Goal: Information Seeking & Learning: Learn about a topic

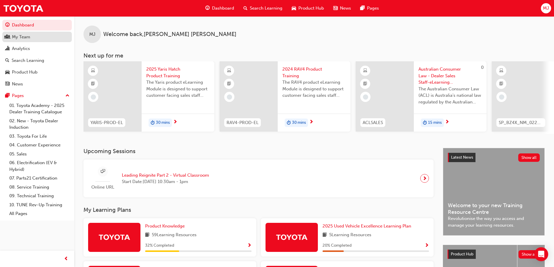
click at [26, 36] on div "My Team" at bounding box center [21, 37] width 18 height 7
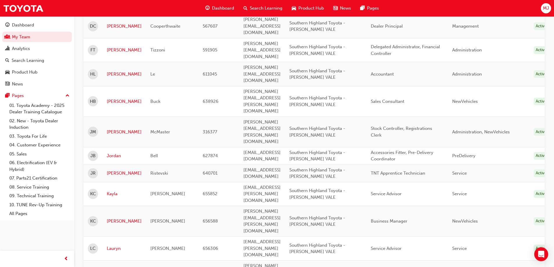
scroll to position [262, 0]
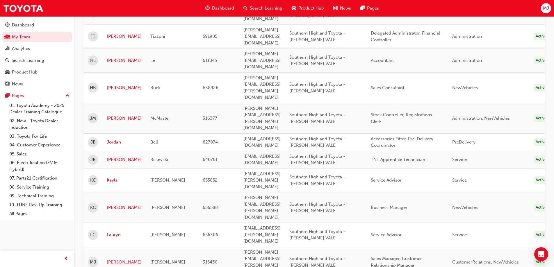
click at [111, 259] on link "[PERSON_NAME]" at bounding box center [124, 262] width 35 height 7
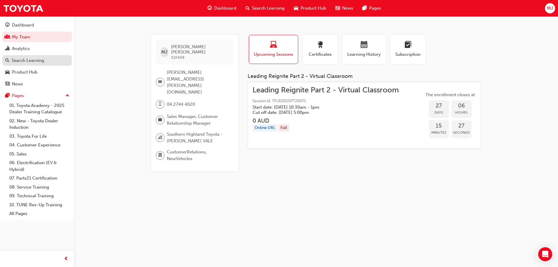
click at [26, 63] on div "Search Learning" at bounding box center [28, 60] width 33 height 7
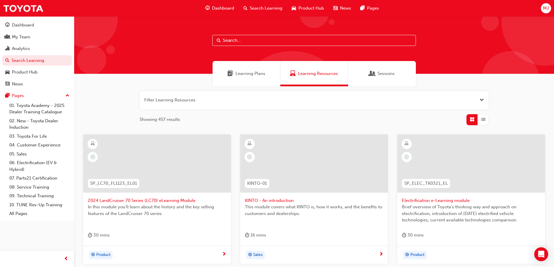
click at [388, 74] on span "Sessions" at bounding box center [385, 73] width 17 height 7
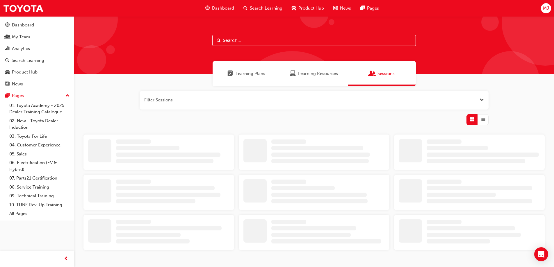
click at [252, 74] on span "Learning Plans" at bounding box center [251, 73] width 30 height 7
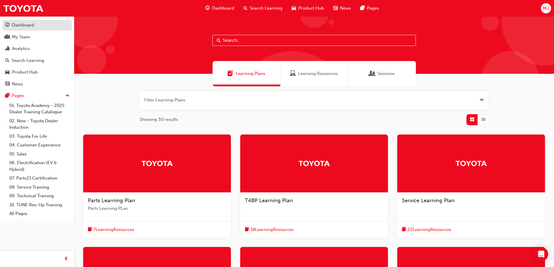
click at [17, 23] on div "Dashboard" at bounding box center [23, 25] width 22 height 7
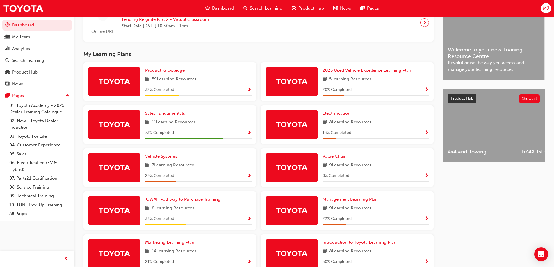
scroll to position [145, 0]
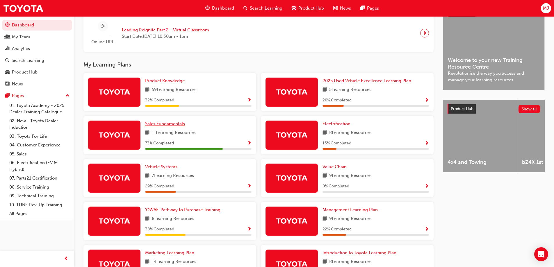
click at [173, 126] on span "Sales Fundamentals" at bounding box center [165, 123] width 40 height 5
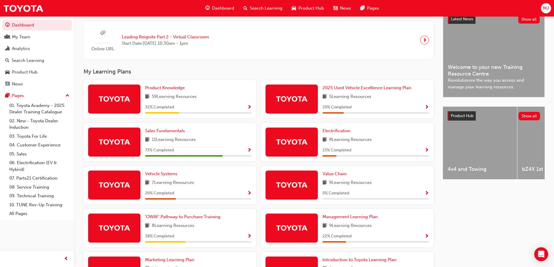
scroll to position [90, 0]
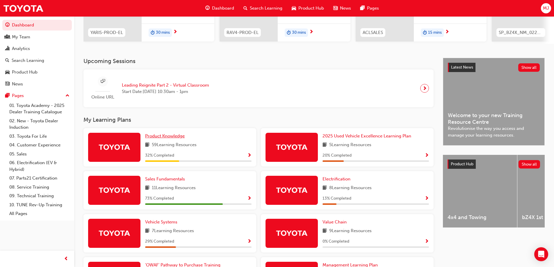
click at [153, 139] on span "Product Knowledge" at bounding box center [165, 135] width 40 height 5
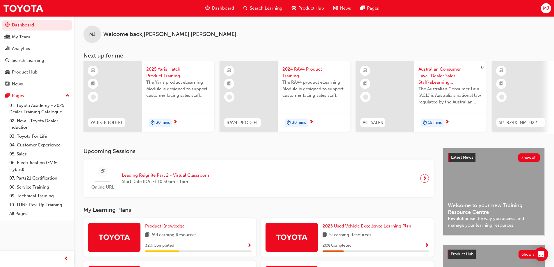
click at [246, 8] on span "search-icon" at bounding box center [245, 8] width 4 height 7
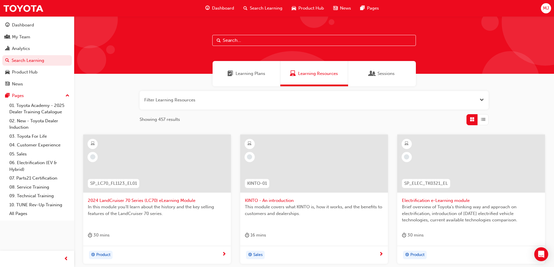
click at [246, 39] on input "text" at bounding box center [314, 40] width 204 height 11
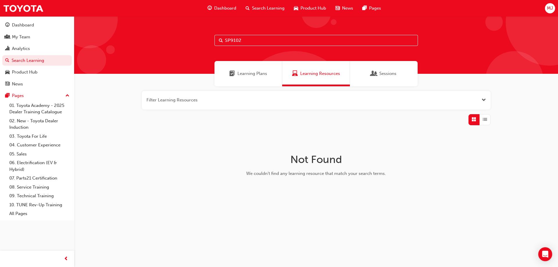
type input "SP9102"
click at [258, 74] on span "Learning Plans" at bounding box center [253, 73] width 30 height 7
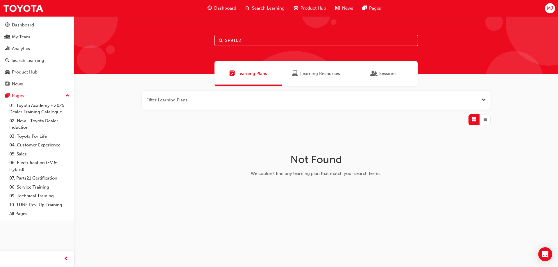
click at [258, 41] on input "SP9102" at bounding box center [317, 40] width 204 height 11
click at [259, 6] on span "Search Learning" at bounding box center [268, 8] width 33 height 7
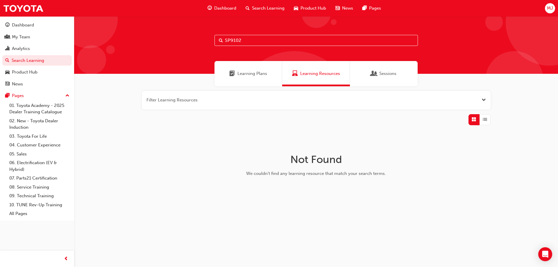
click at [263, 8] on span "Search Learning" at bounding box center [268, 8] width 33 height 7
drag, startPoint x: 256, startPoint y: 40, endPoint x: 164, endPoint y: 44, distance: 92.3
click at [164, 44] on div "SP9102" at bounding box center [316, 45] width 484 height 58
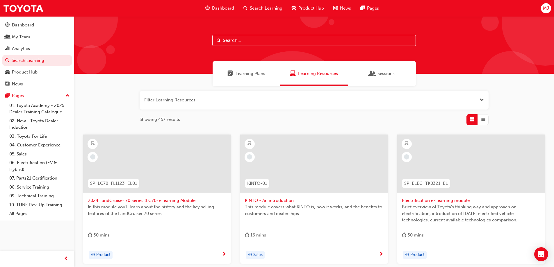
drag, startPoint x: 248, startPoint y: 40, endPoint x: 193, endPoint y: 47, distance: 54.8
click at [193, 47] on div at bounding box center [314, 45] width 480 height 58
click at [239, 45] on input "text" at bounding box center [314, 40] width 204 height 11
click at [242, 40] on input "text" at bounding box center [314, 40] width 204 height 11
type input "SP9102"
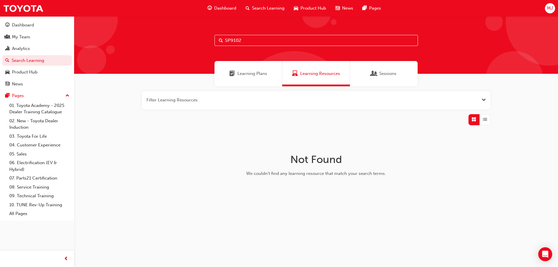
drag, startPoint x: 261, startPoint y: 42, endPoint x: 177, endPoint y: 44, distance: 84.4
click at [177, 44] on div "SP9102" at bounding box center [316, 45] width 484 height 58
